Goal: Task Accomplishment & Management: Complete application form

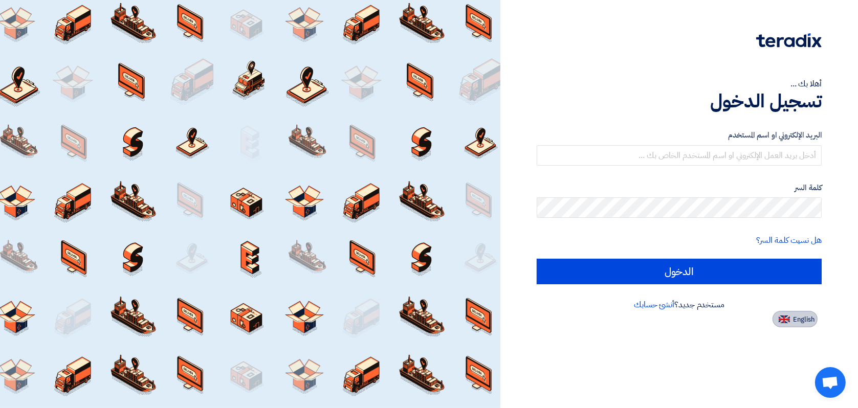
click at [797, 322] on span "English" at bounding box center [803, 319] width 21 height 7
type input "Sign in"
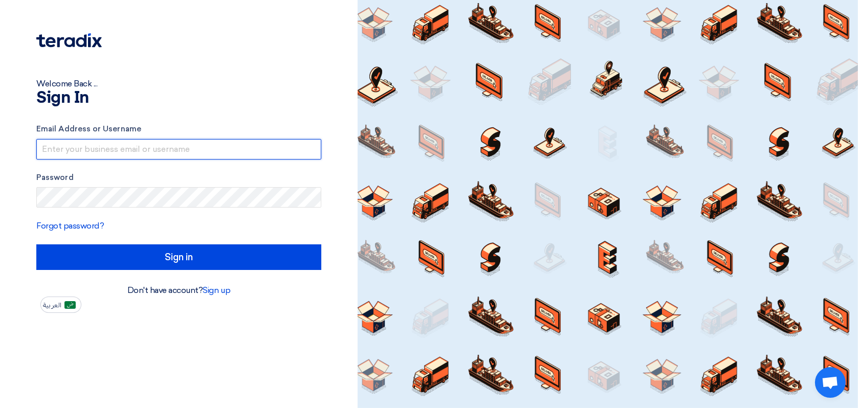
click at [83, 147] on input "text" at bounding box center [178, 149] width 285 height 20
type input "[EMAIL_ADDRESS][DOMAIN_NAME]"
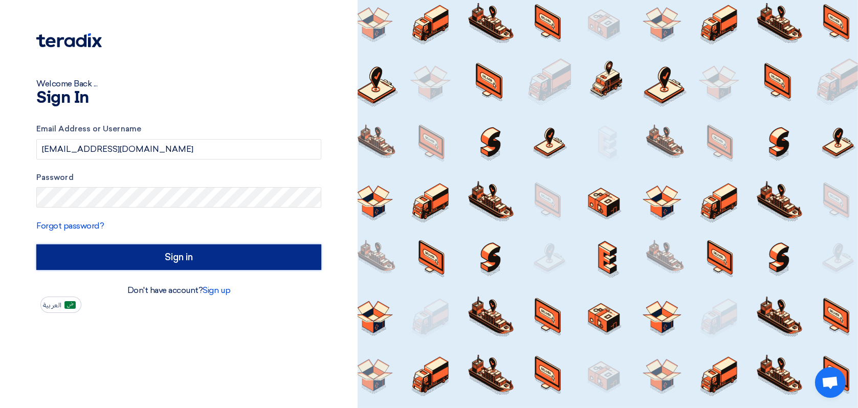
click at [130, 265] on input "Sign in" at bounding box center [178, 258] width 285 height 26
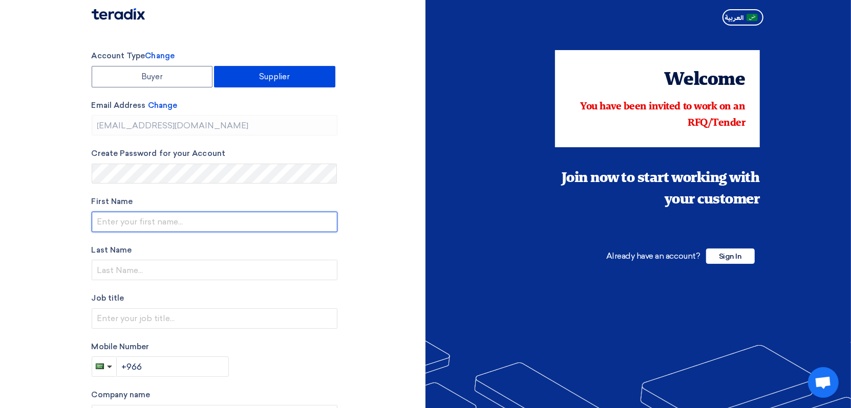
click at [103, 221] on input "text" at bounding box center [215, 222] width 246 height 20
type input "[PERSON_NAME]"
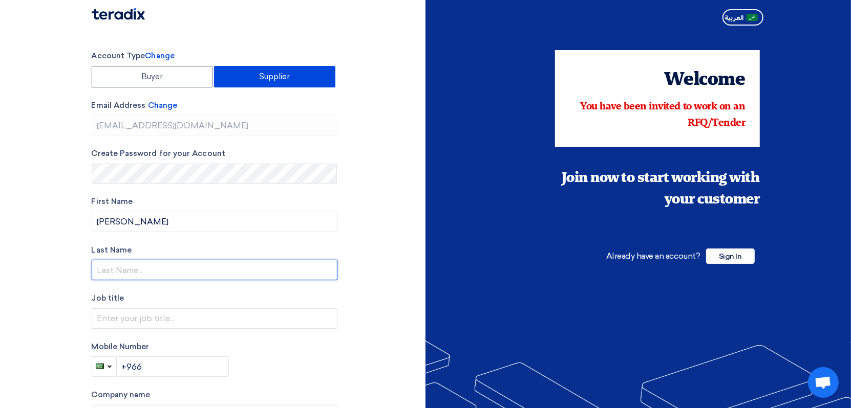
click at [97, 269] on input "text" at bounding box center [215, 270] width 246 height 20
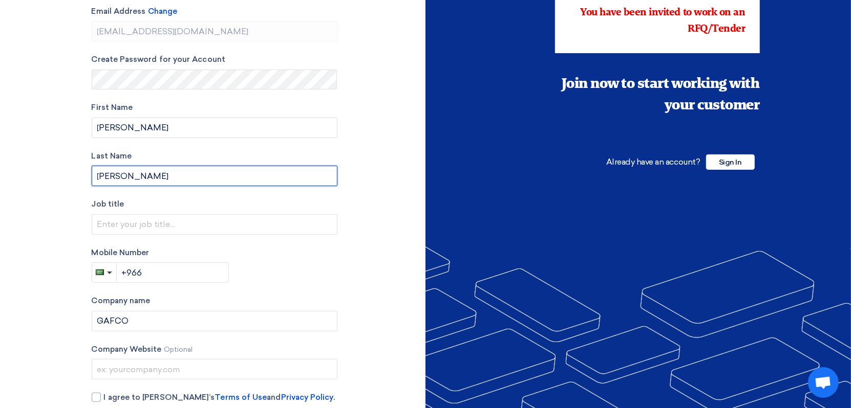
scroll to position [102, 0]
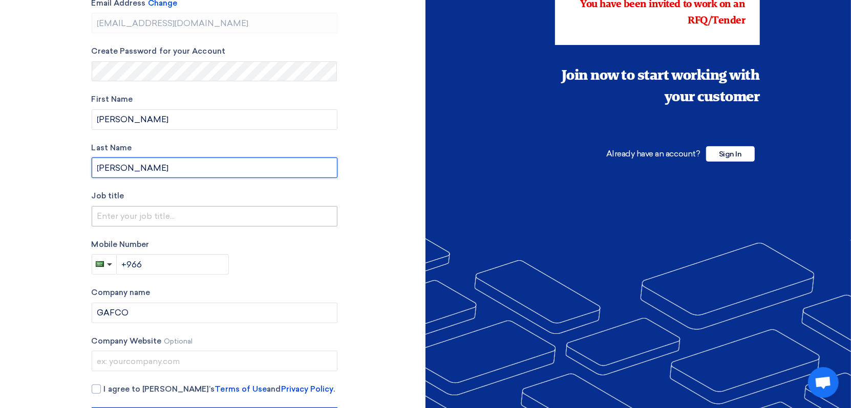
type input "[PERSON_NAME]"
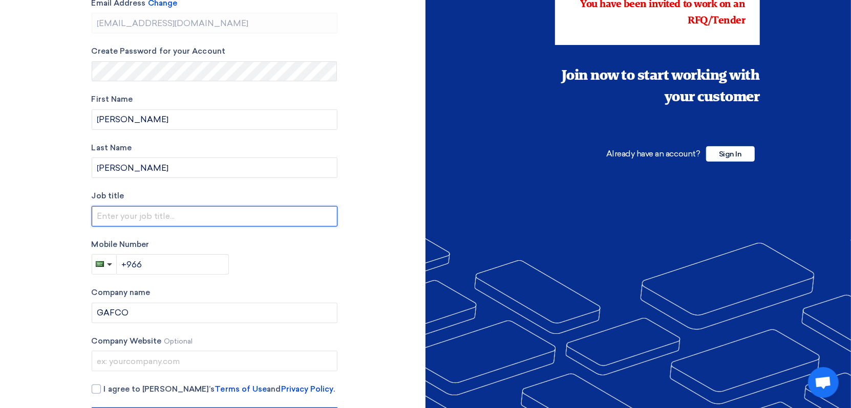
click at [115, 213] on input "text" at bounding box center [215, 216] width 246 height 20
type input "Business Development Specialist"
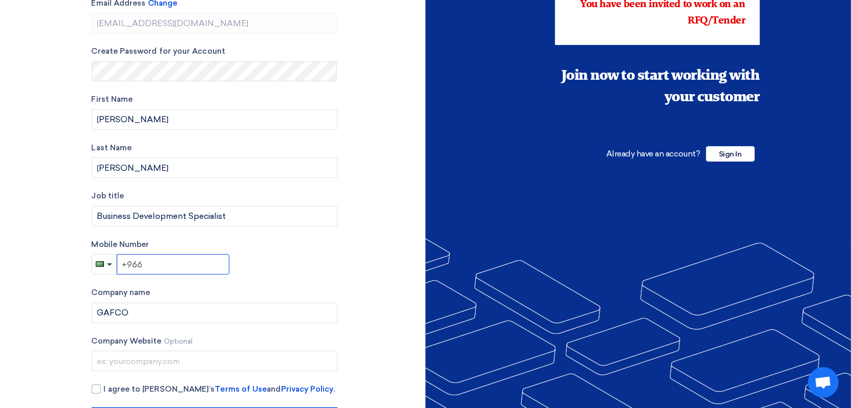
click at [147, 267] on input "+966" at bounding box center [173, 264] width 113 height 20
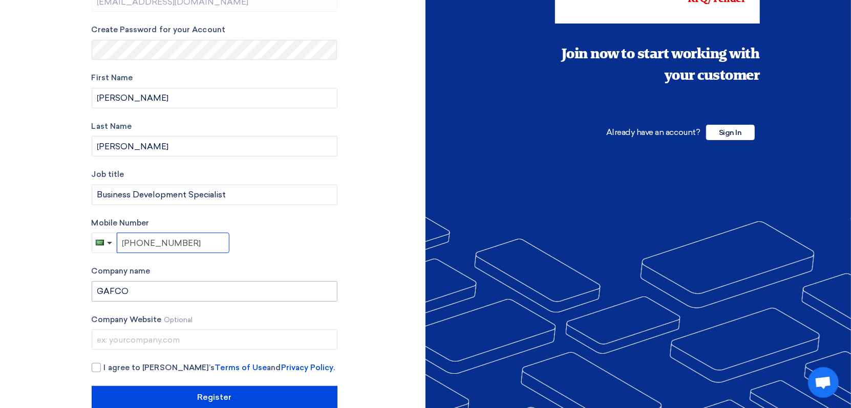
scroll to position [144, 0]
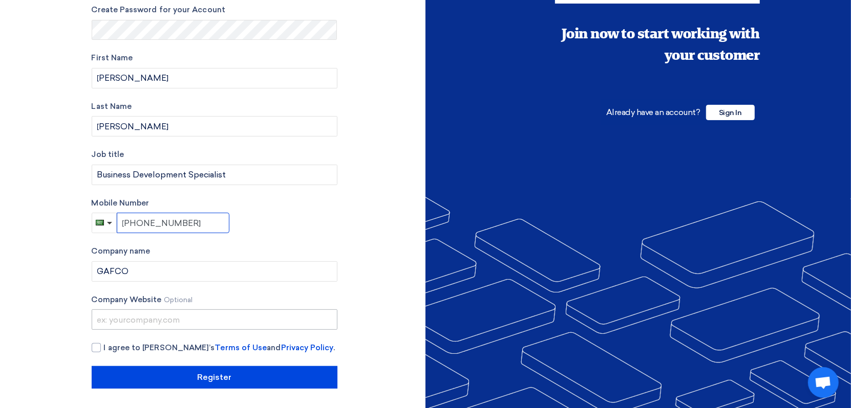
type input "[PHONE_NUMBER]"
click at [162, 320] on input "text" at bounding box center [215, 320] width 246 height 20
click at [97, 346] on div at bounding box center [96, 347] width 9 height 9
click at [104, 346] on input "I agree to [PERSON_NAME]’s Terms of Use and Privacy Policy ." at bounding box center [227, 352] width 246 height 20
checkbox input "true"
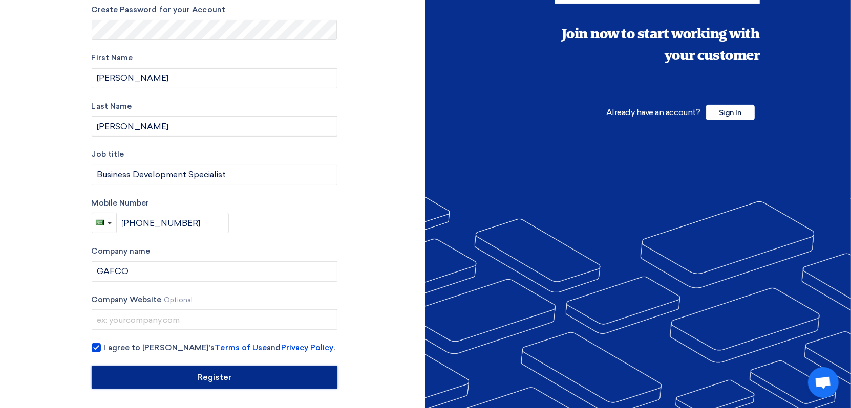
click at [175, 375] on input "Register" at bounding box center [215, 377] width 246 height 23
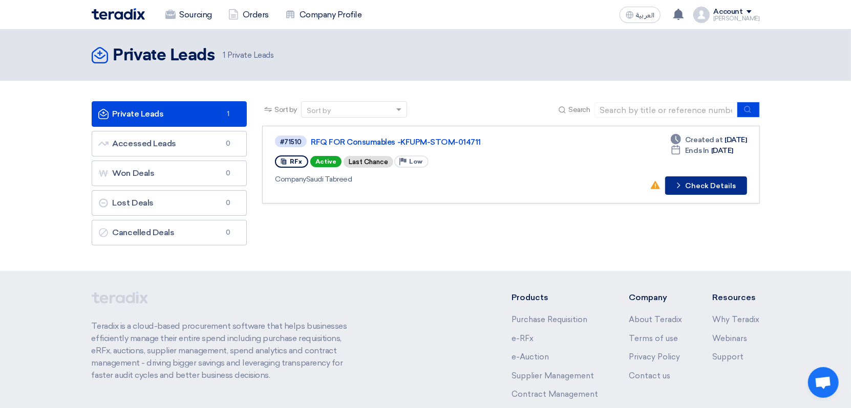
click at [699, 182] on button "Check details Check Details" at bounding box center [706, 186] width 82 height 18
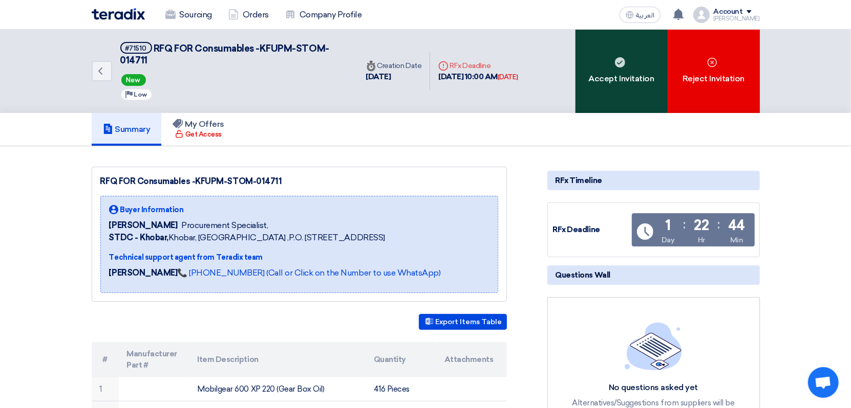
click at [605, 72] on div "Accept Invitation" at bounding box center [621, 71] width 92 height 83
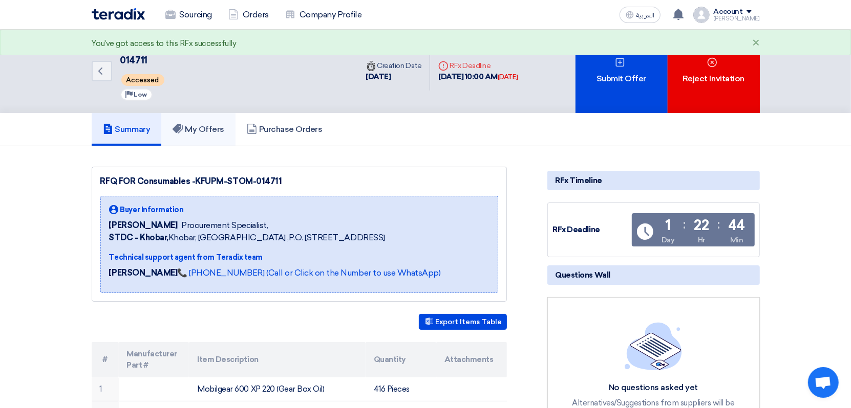
click at [188, 121] on link "My Offers" at bounding box center [198, 129] width 74 height 33
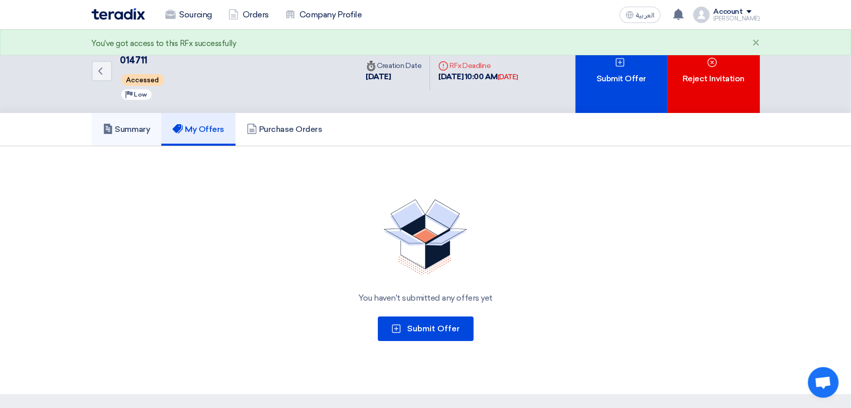
click at [109, 120] on link "Summary" at bounding box center [127, 129] width 70 height 33
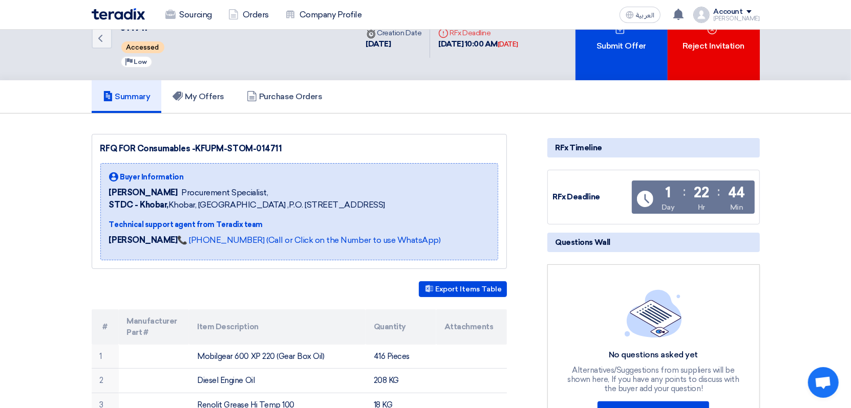
scroll to position [51, 0]
